Goal: Register for event/course

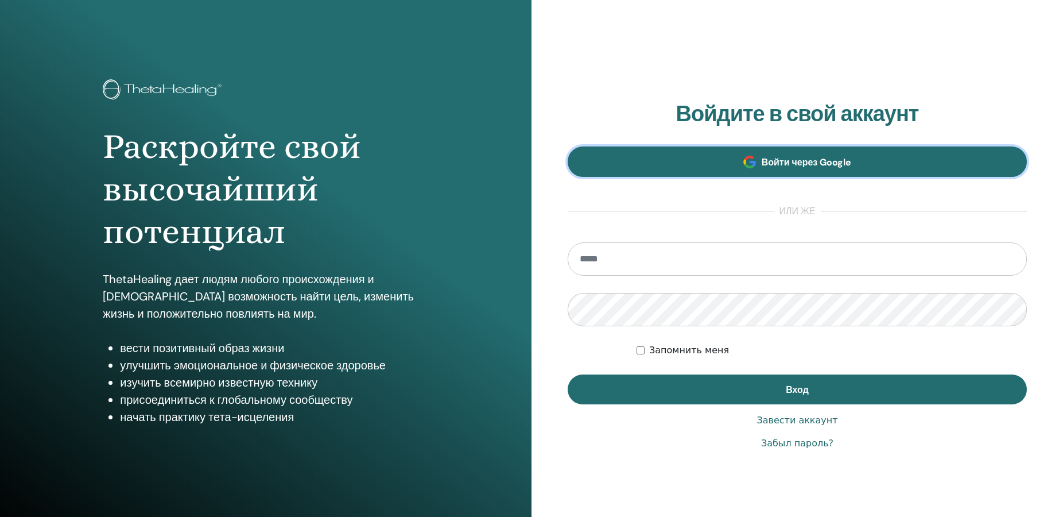
click at [825, 161] on span "Войти через Google" at bounding box center [807, 162] width 90 height 12
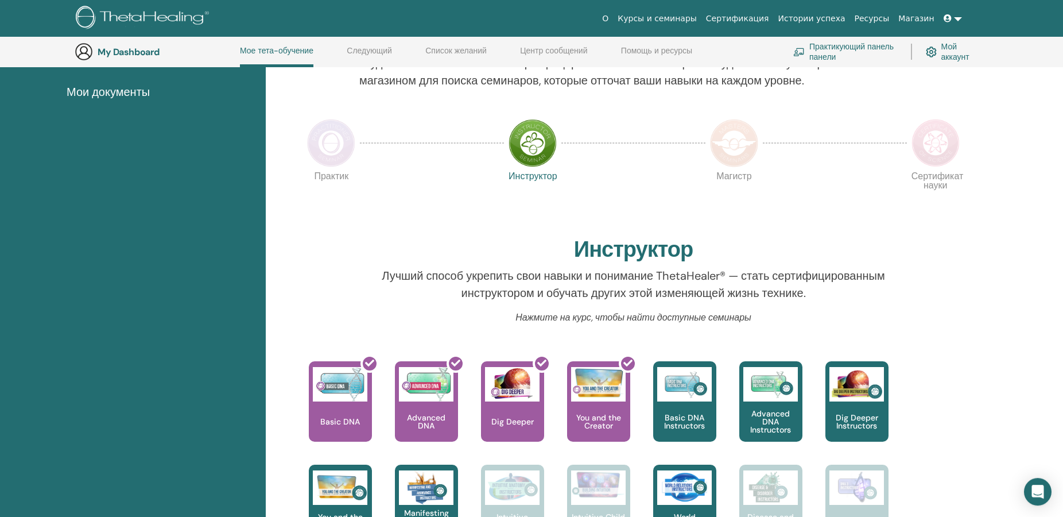
scroll to position [88, 0]
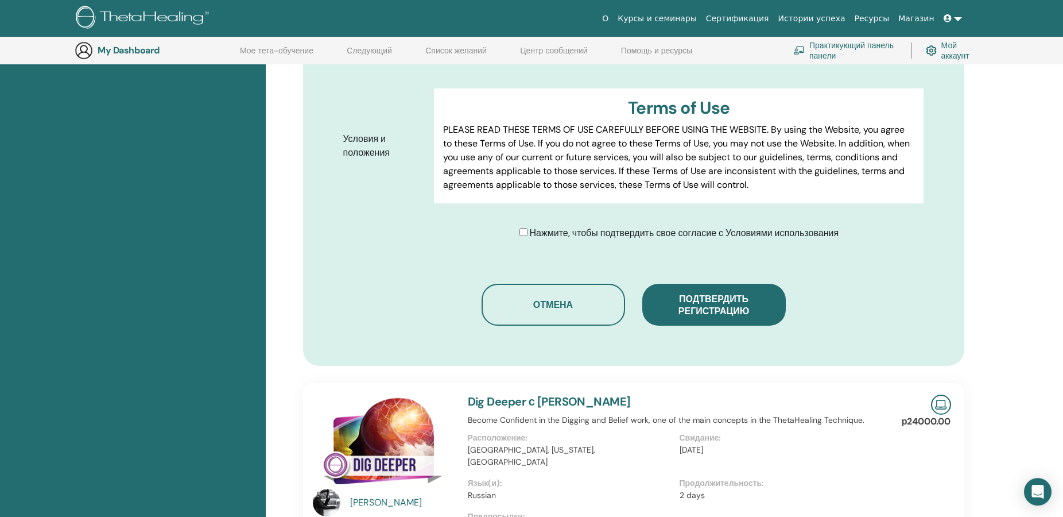
scroll to position [671, 0]
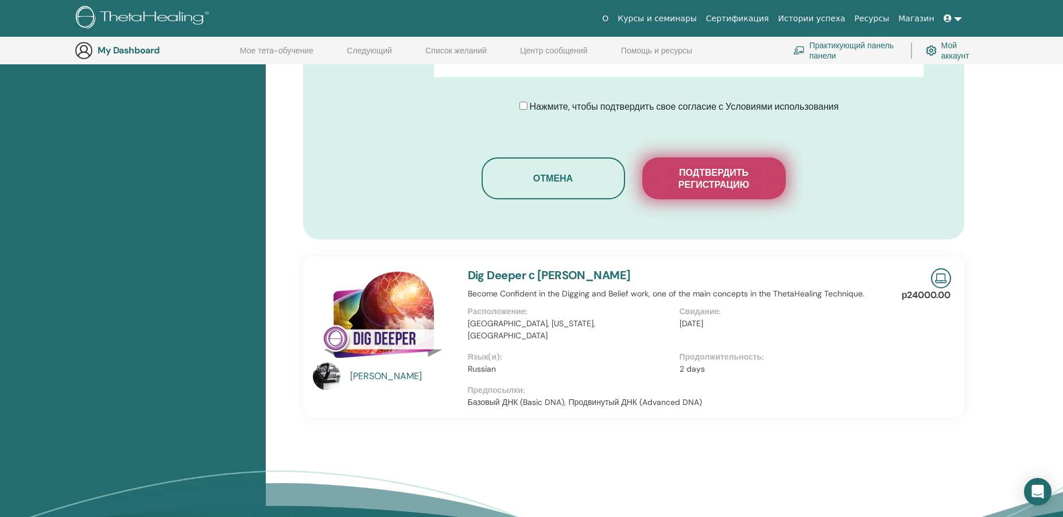
click at [734, 174] on span "Подтвердить регистрацию" at bounding box center [714, 179] width 115 height 24
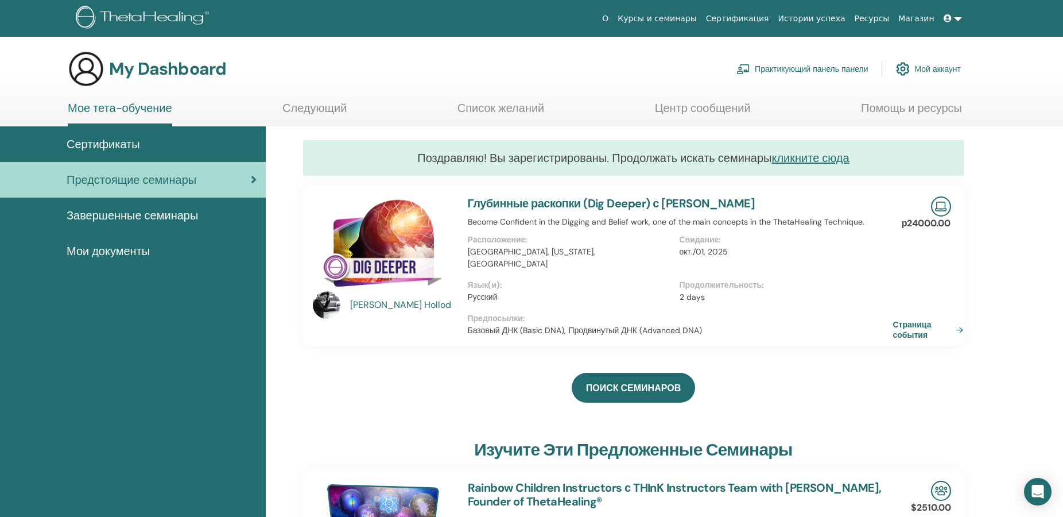
click at [918, 319] on link "Страница события" at bounding box center [930, 329] width 75 height 21
click at [170, 216] on span "Завершенные семинары" at bounding box center [132, 215] width 131 height 17
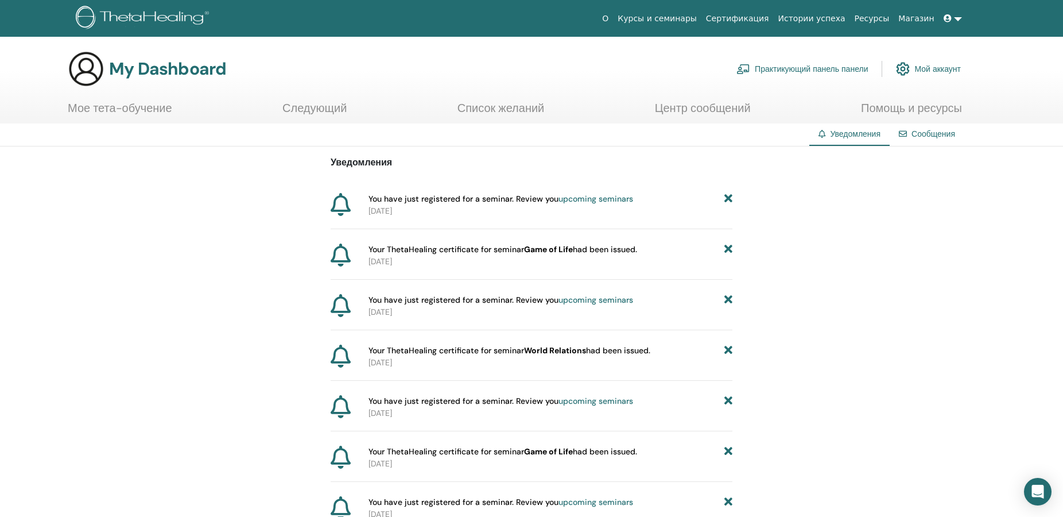
click at [98, 106] on link "Мое тета-обучение" at bounding box center [120, 112] width 104 height 22
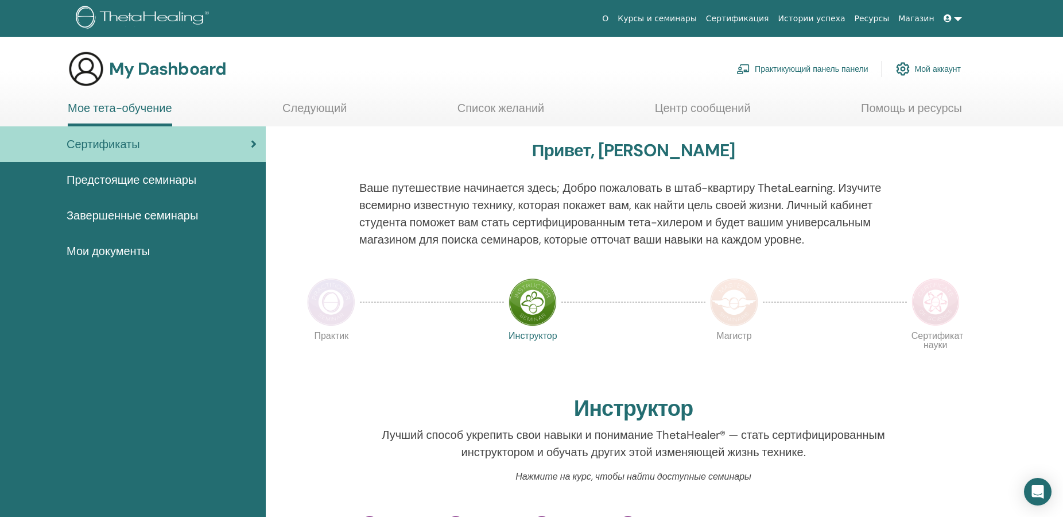
click at [174, 178] on span "Предстоящие семинары" at bounding box center [132, 179] width 130 height 17
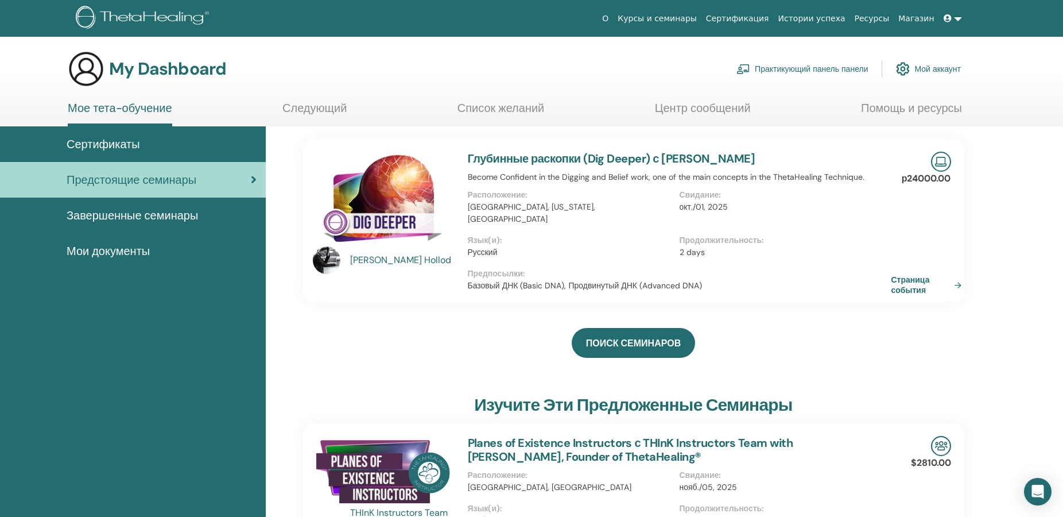
click at [144, 222] on span "Завершенные семинары" at bounding box center [132, 215] width 131 height 17
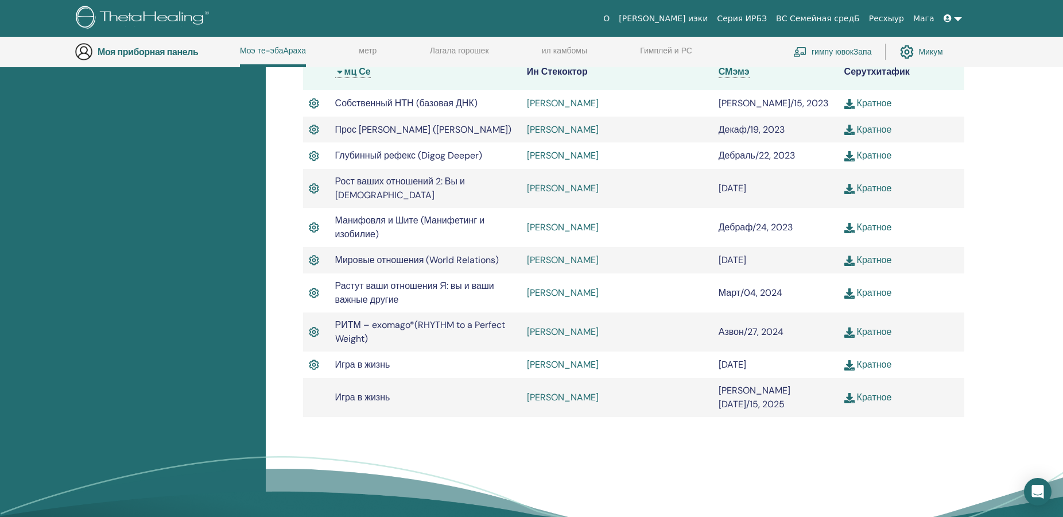
scroll to position [264, 0]
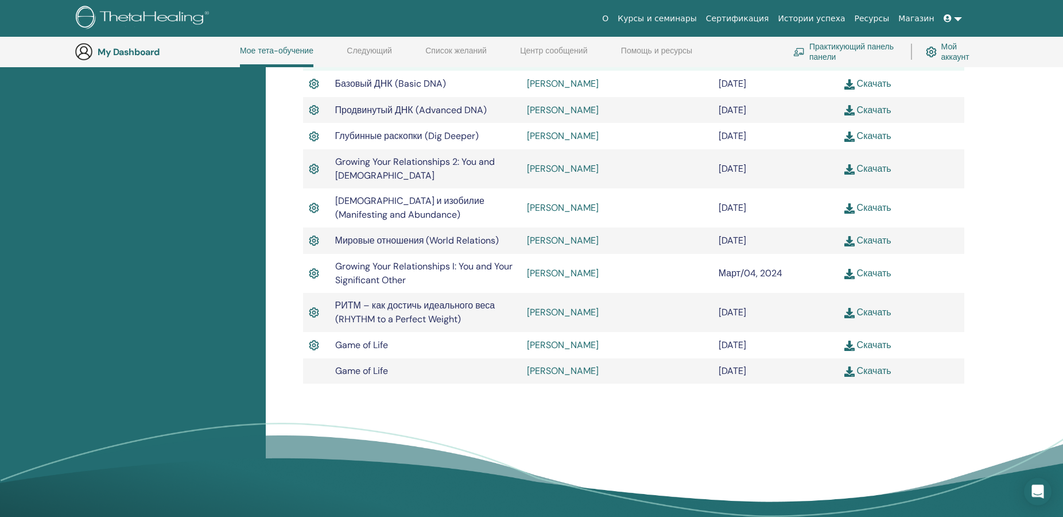
scroll to position [381, 0]
